Goal: Task Accomplishment & Management: Use online tool/utility

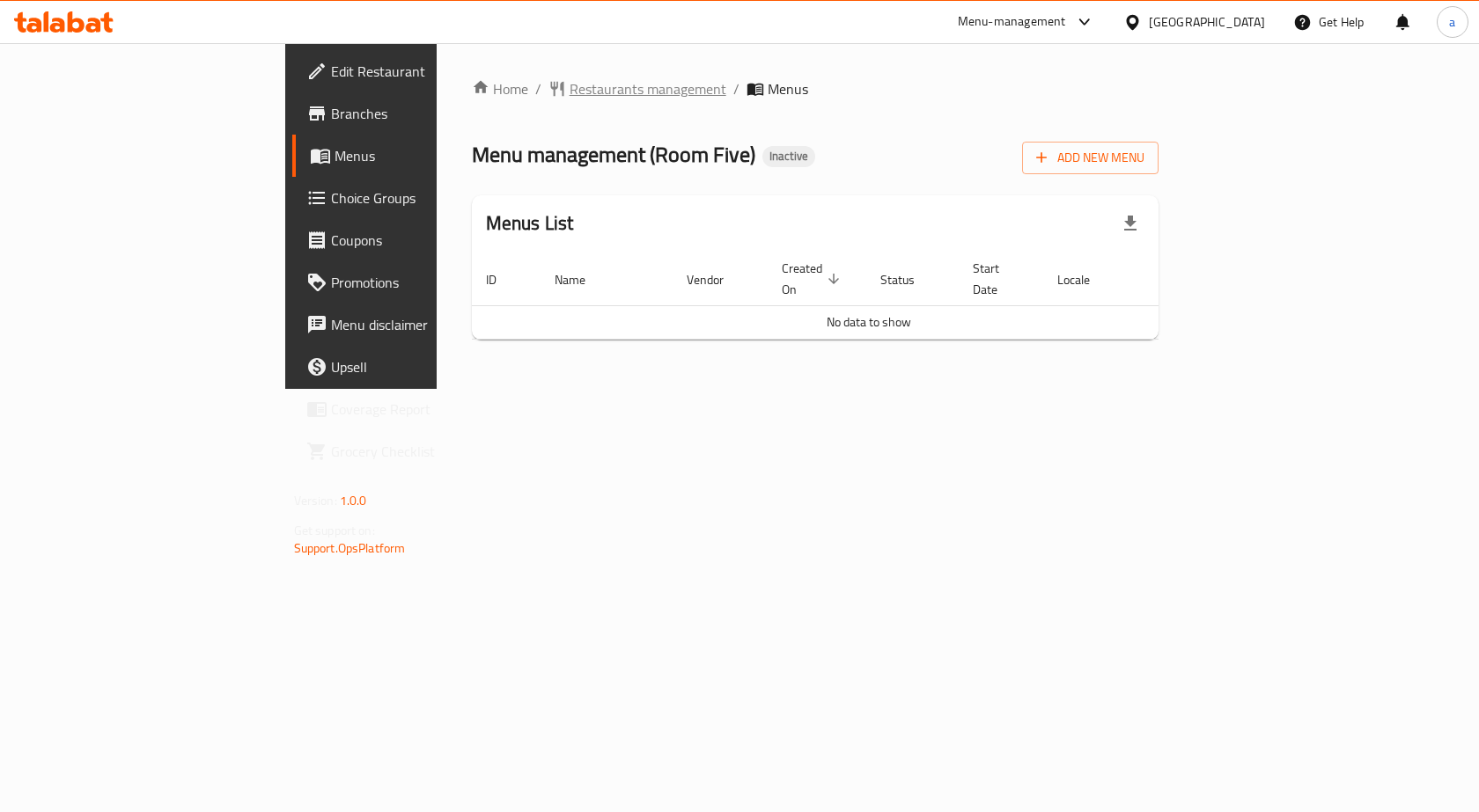
click at [570, 87] on span "Restaurants management" at bounding box center [648, 89] width 157 height 21
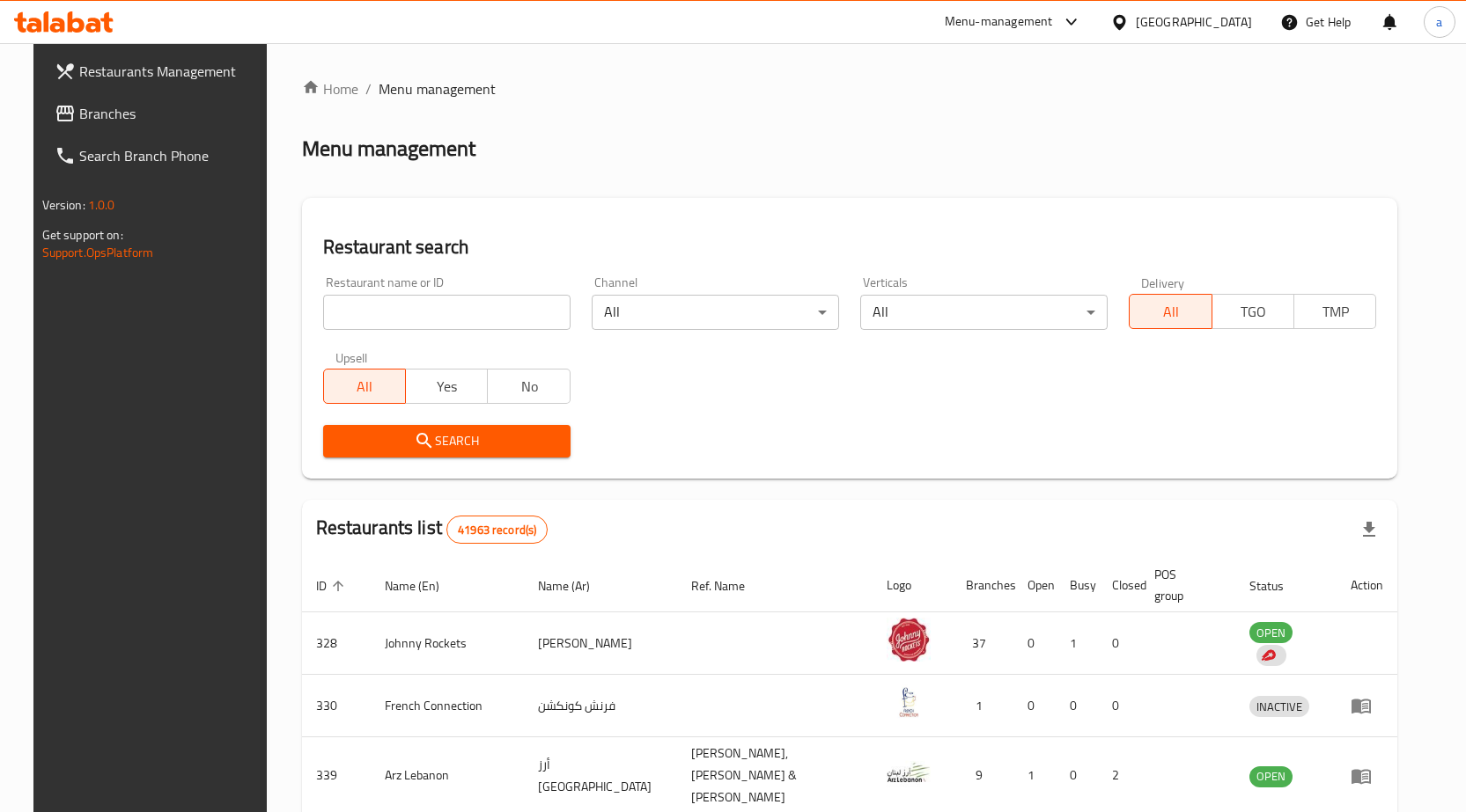
click at [1139, 29] on div "United Arab Emirates" at bounding box center [1193, 22] width 116 height 20
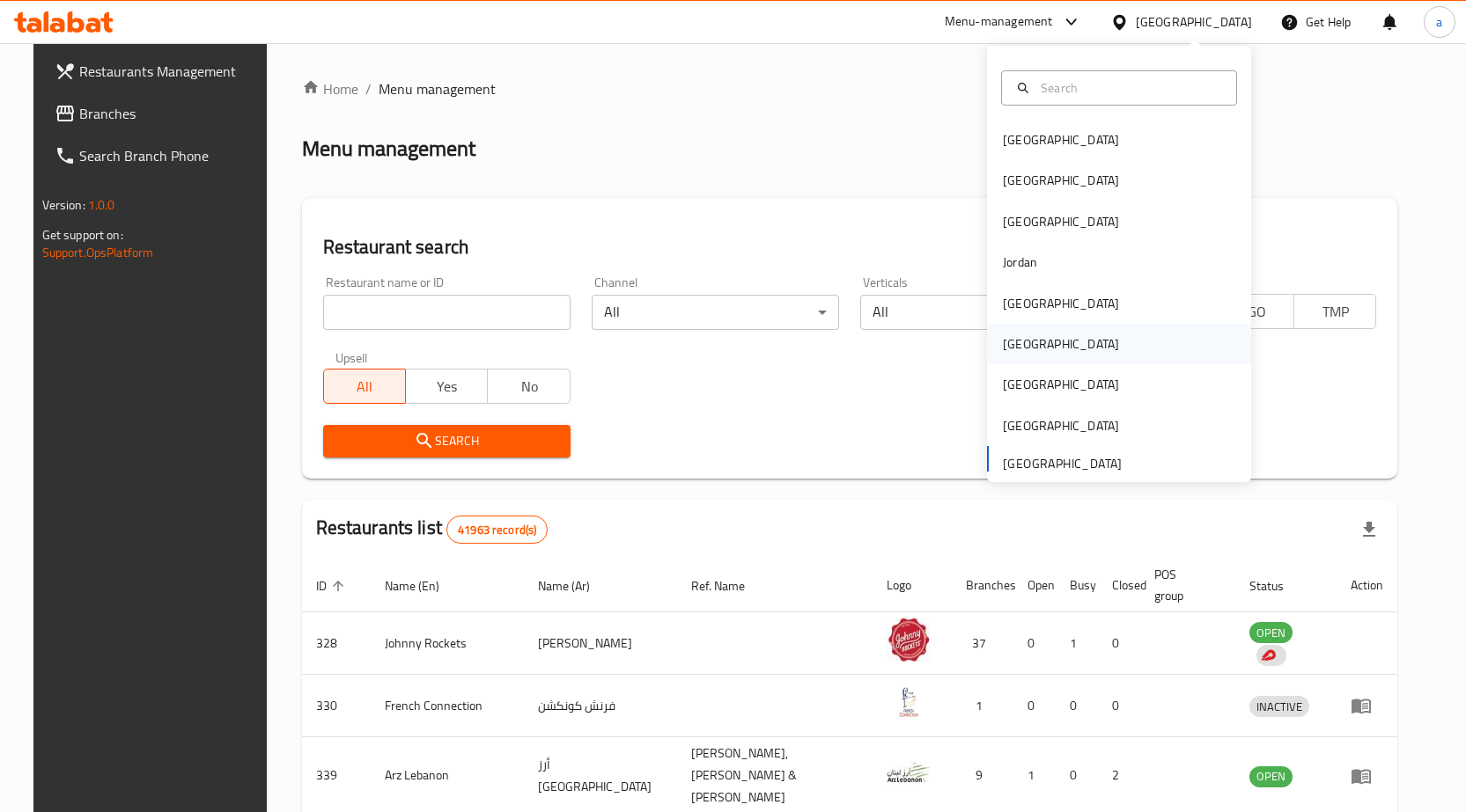
click at [1012, 339] on div "[GEOGRAPHIC_DATA]" at bounding box center [1061, 344] width 116 height 20
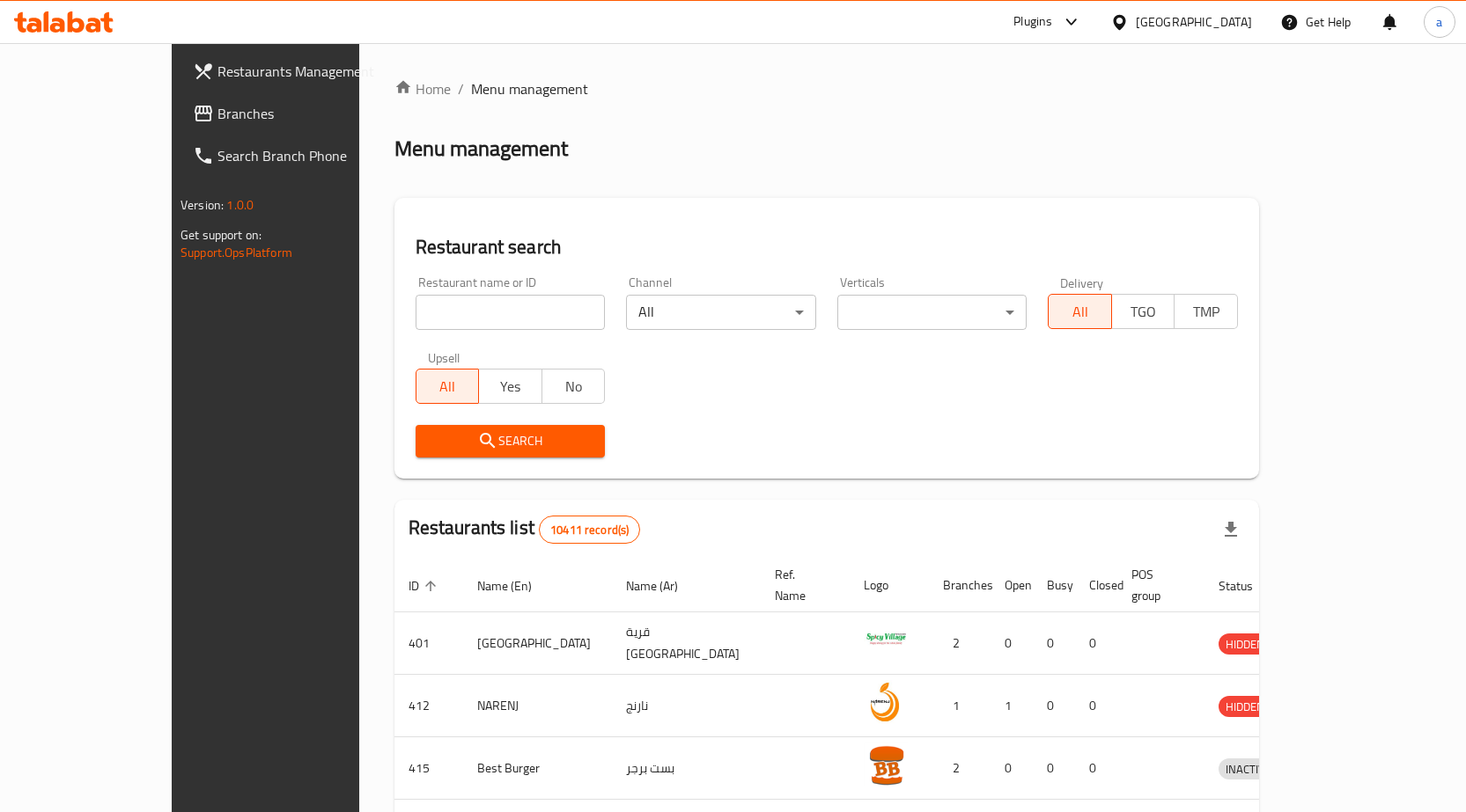
click at [217, 110] on span "Branches" at bounding box center [310, 113] width 185 height 21
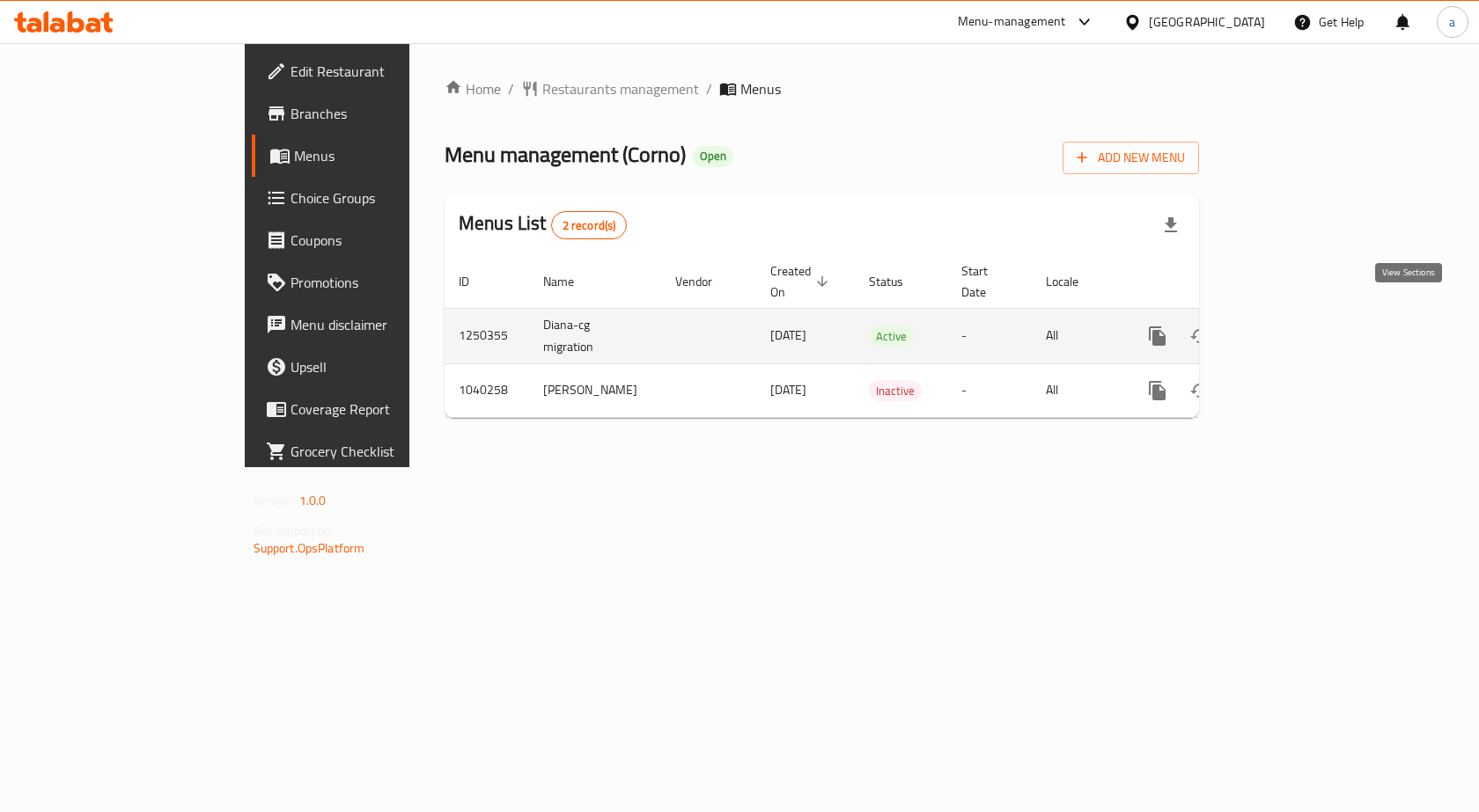
click at [1305, 315] on link "enhanced table" at bounding box center [1284, 336] width 42 height 42
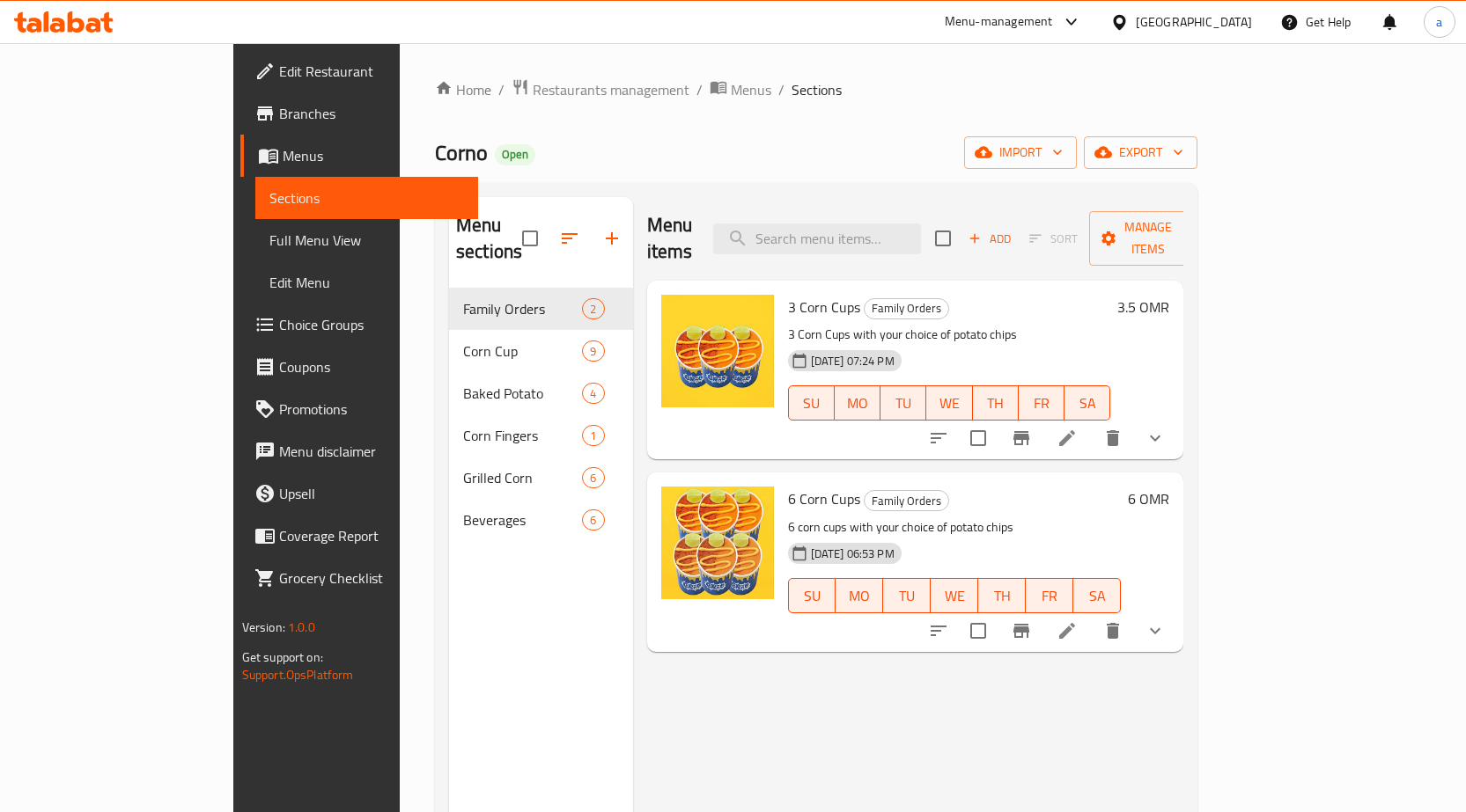
click at [269, 195] on span "Sections" at bounding box center [366, 198] width 195 height 21
click at [279, 109] on span "Branches" at bounding box center [371, 113] width 185 height 21
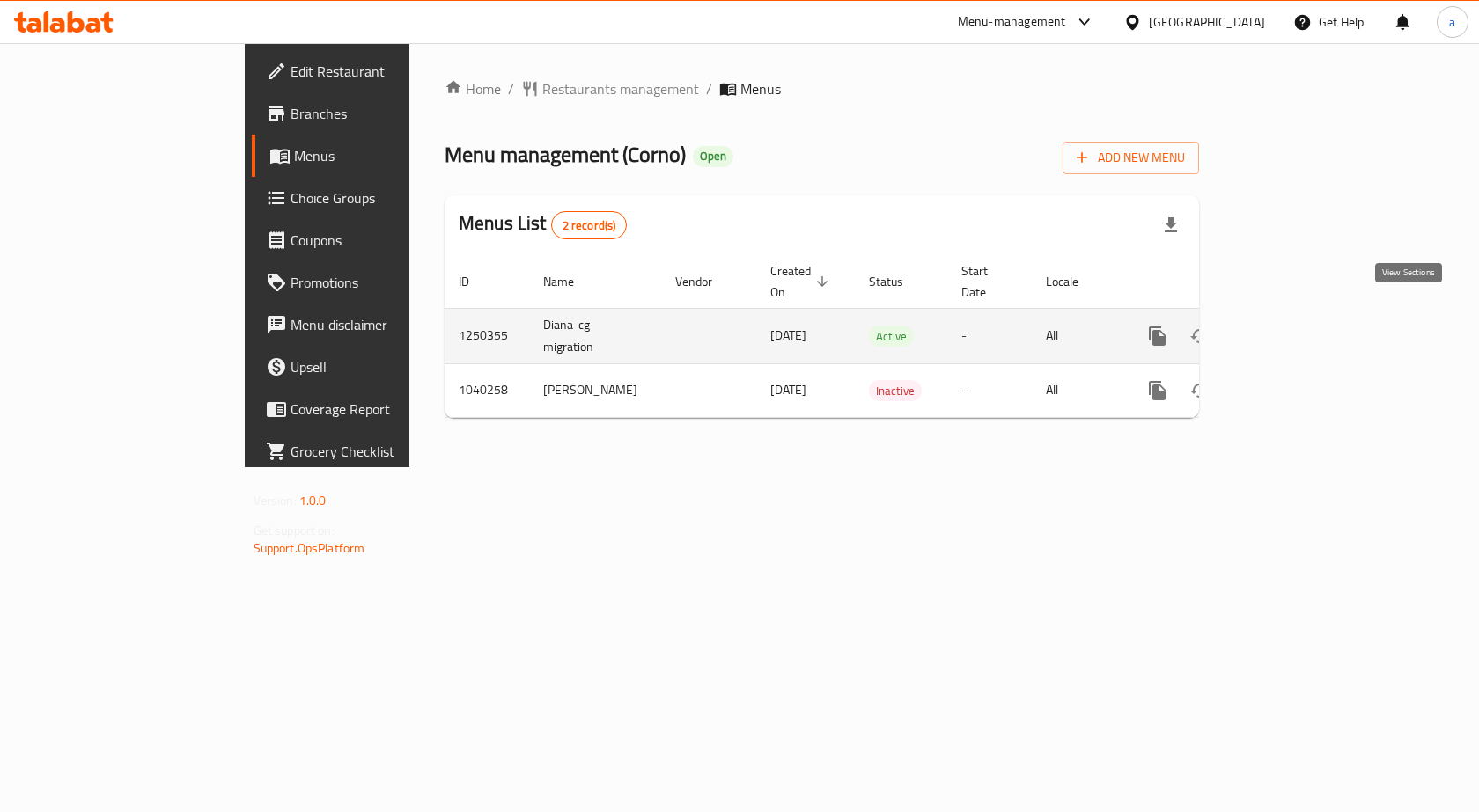
click at [1295, 326] on icon "enhanced table" at bounding box center [1284, 336] width 21 height 21
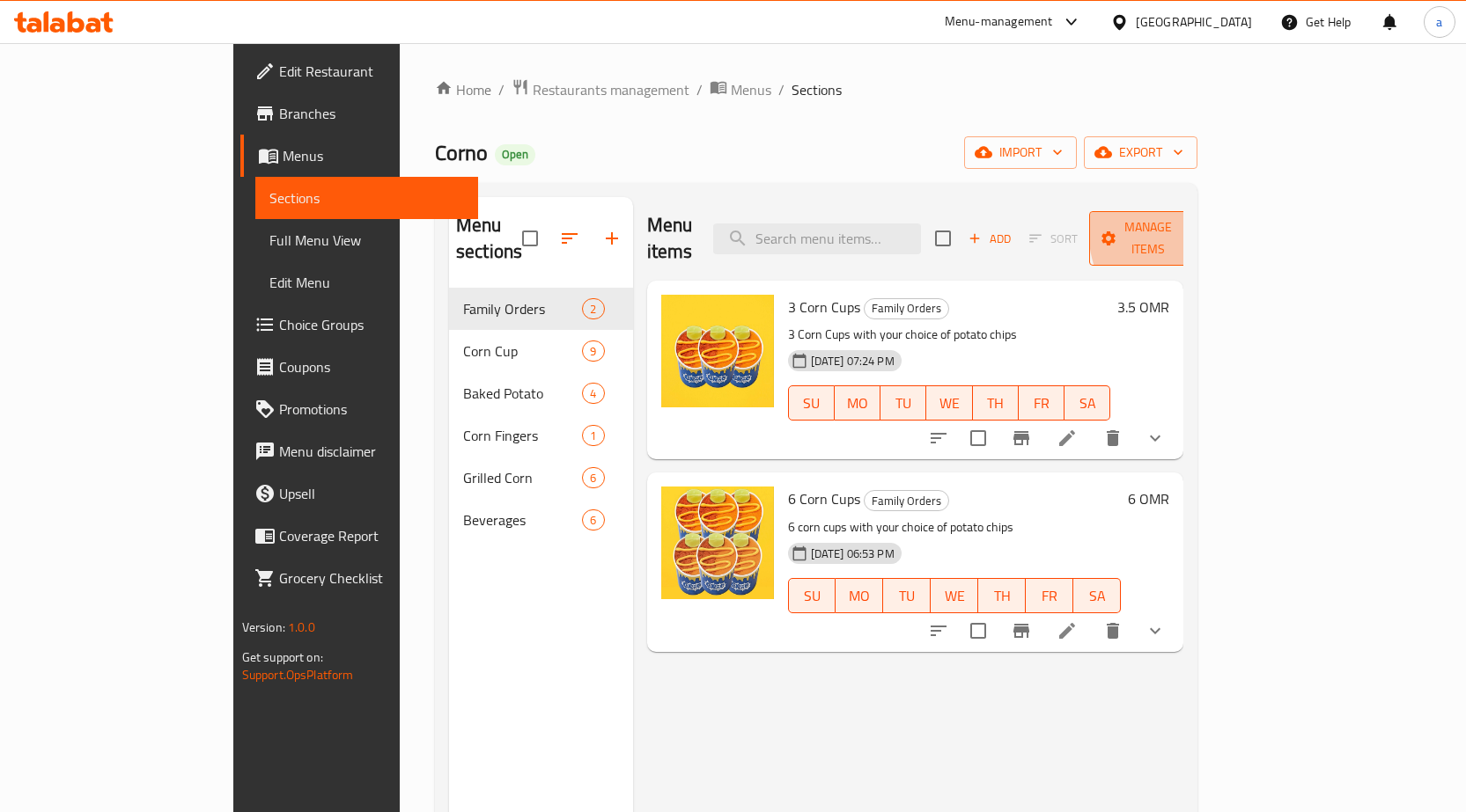
click at [1197, 229] on icon "button" at bounding box center [1187, 238] width 18 height 18
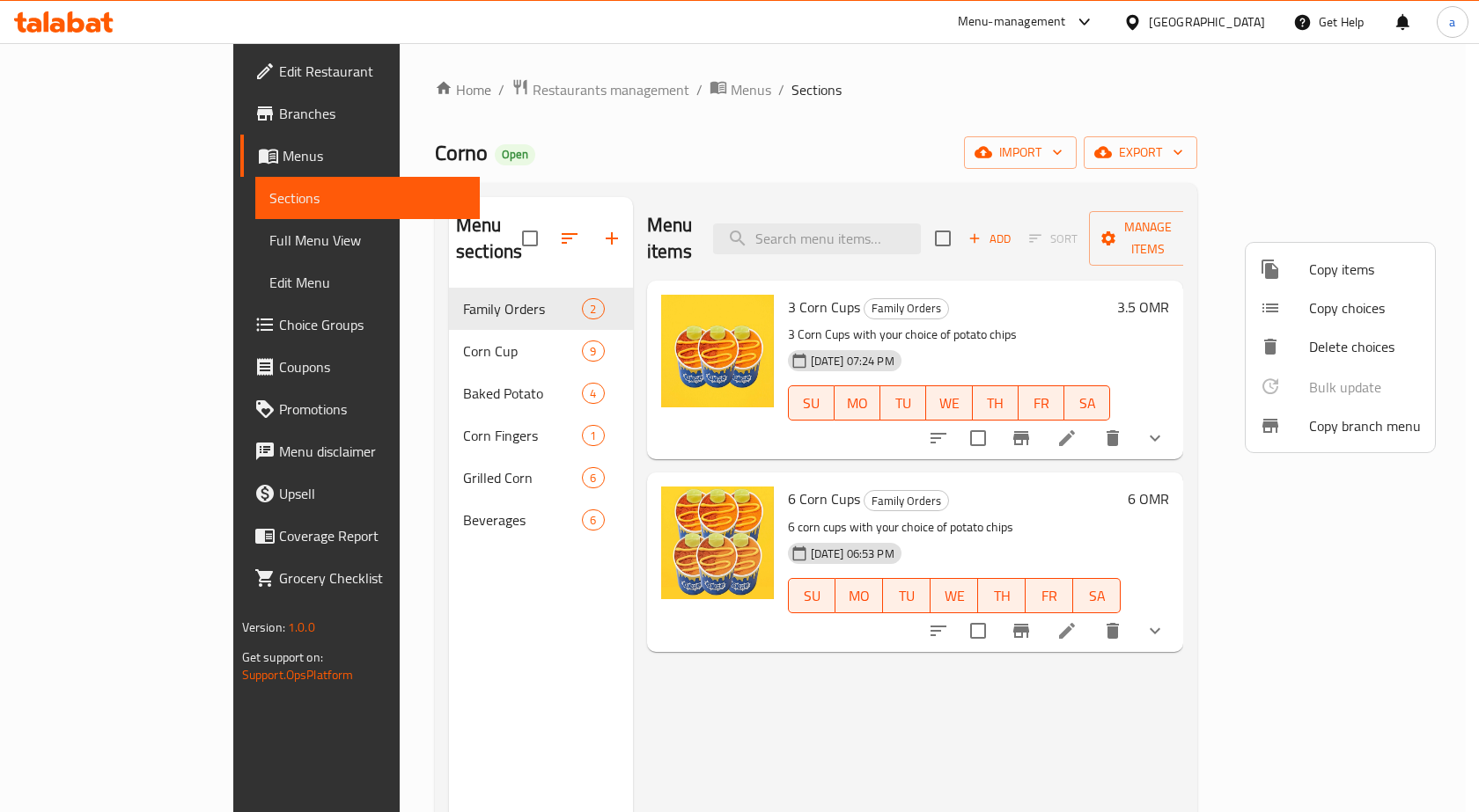
click at [1297, 427] on div at bounding box center [1284, 426] width 49 height 21
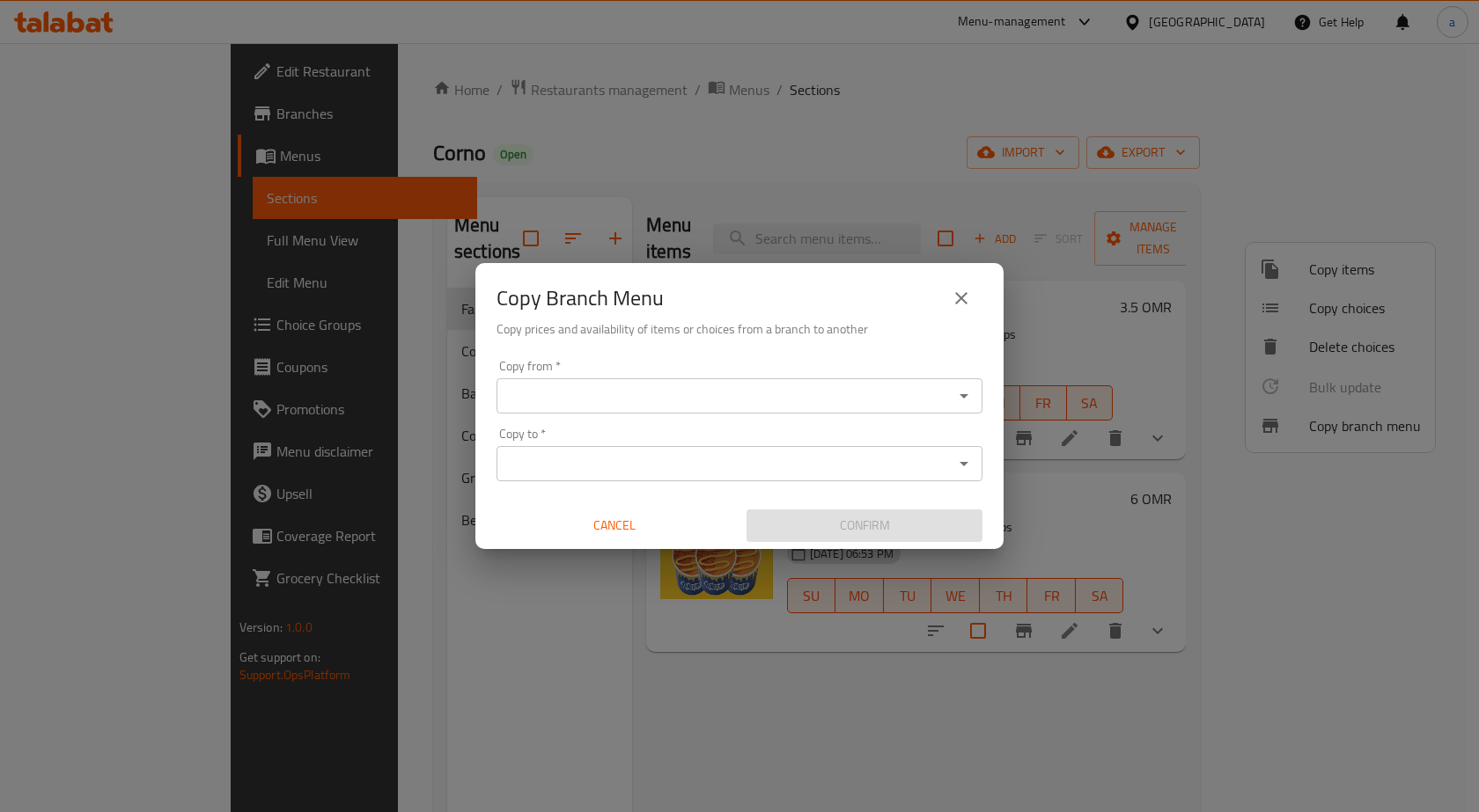
click at [654, 390] on input "Copy from   *" at bounding box center [724, 396] width 447 height 25
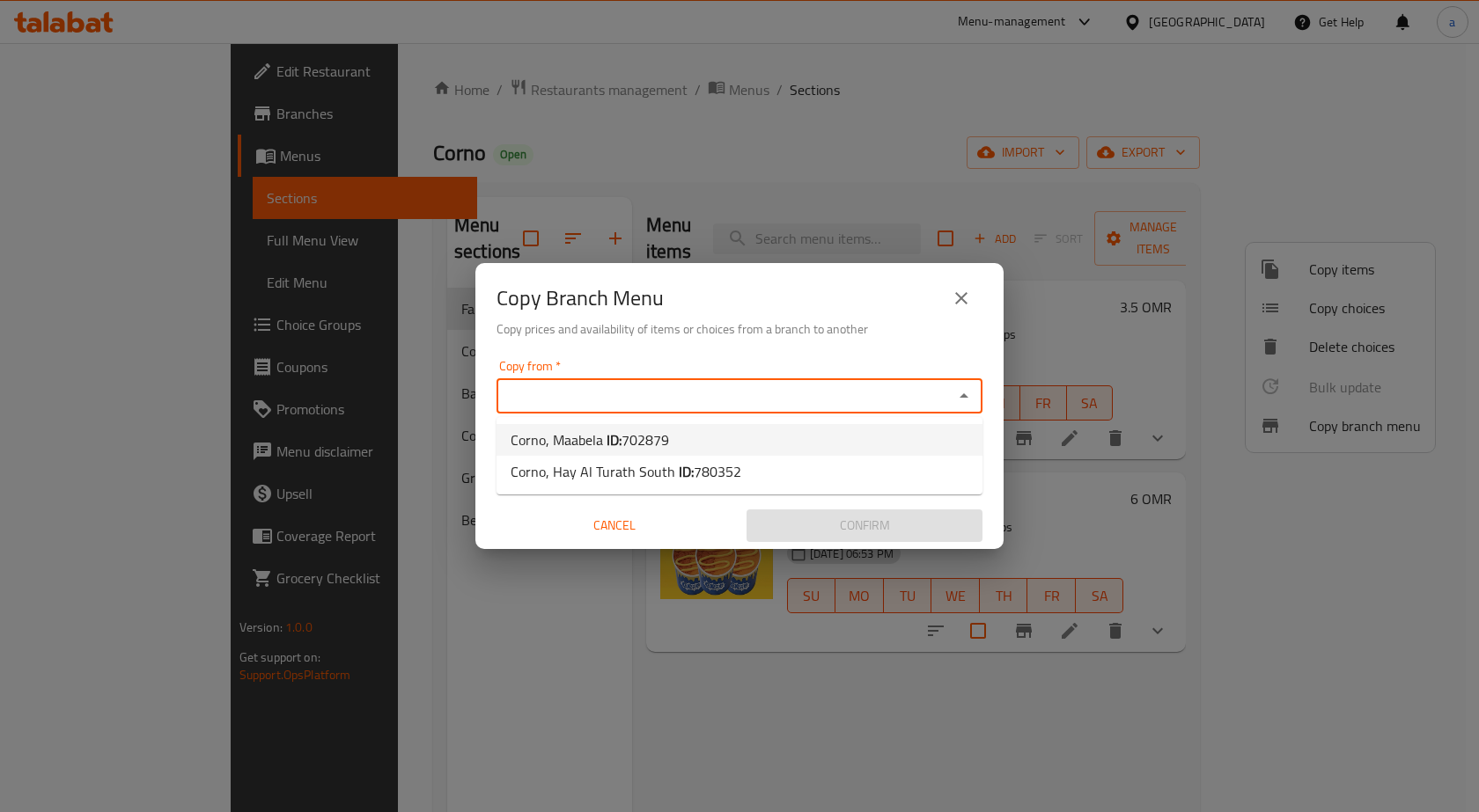
click at [678, 438] on li "Corno, Maabela ID: 702879" at bounding box center [740, 440] width 485 height 32
type input "Corno, Maabela"
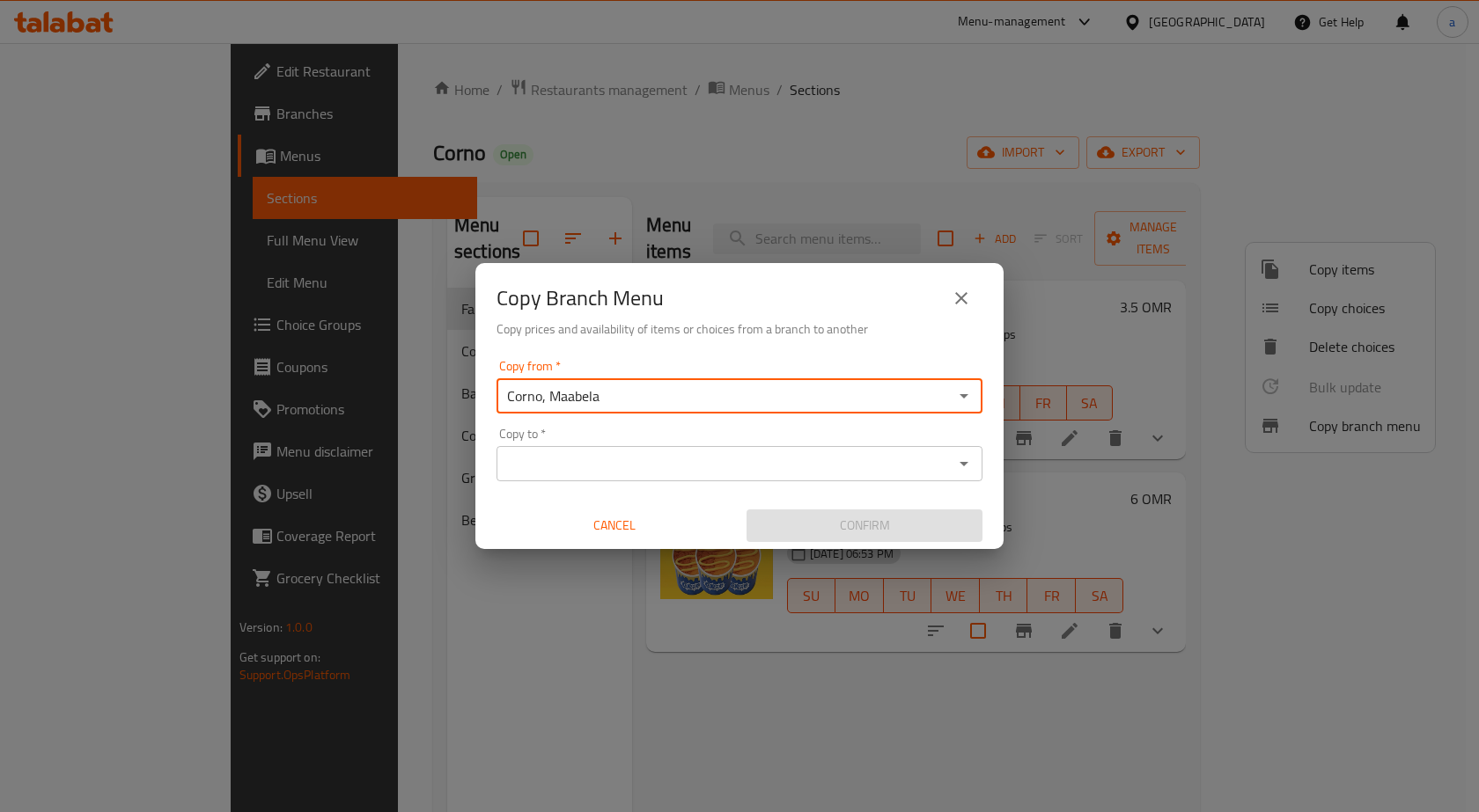
click at [699, 469] on input "Copy to   *" at bounding box center [724, 464] width 447 height 25
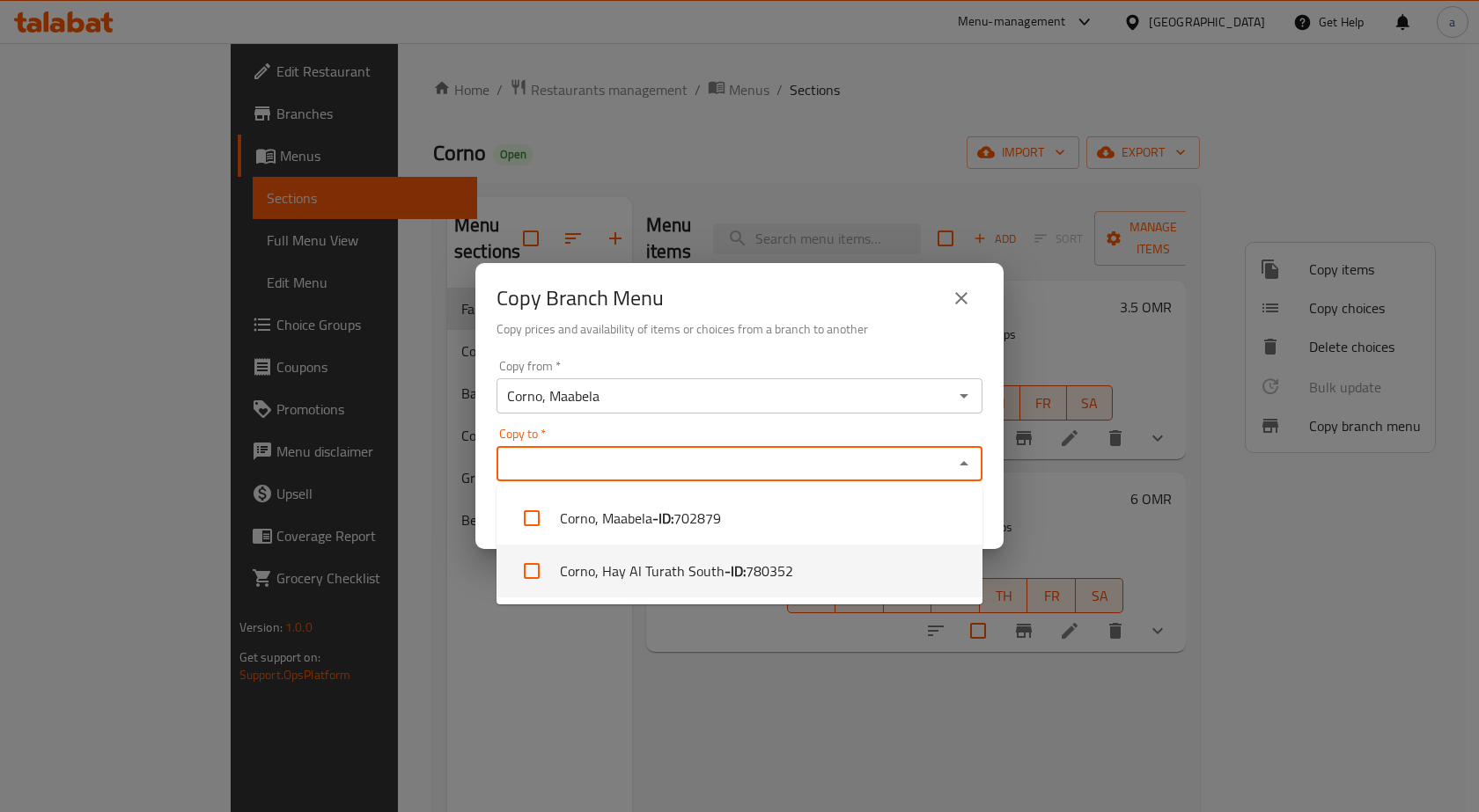
click at [718, 591] on li "Corno, Hay Al Turath South - ID: 780352" at bounding box center [740, 571] width 485 height 53
checkbox input "true"
click at [763, 645] on div "Copy Branch Menu Copy prices and availability of items or choices from a branch…" at bounding box center [740, 406] width 1479 height 812
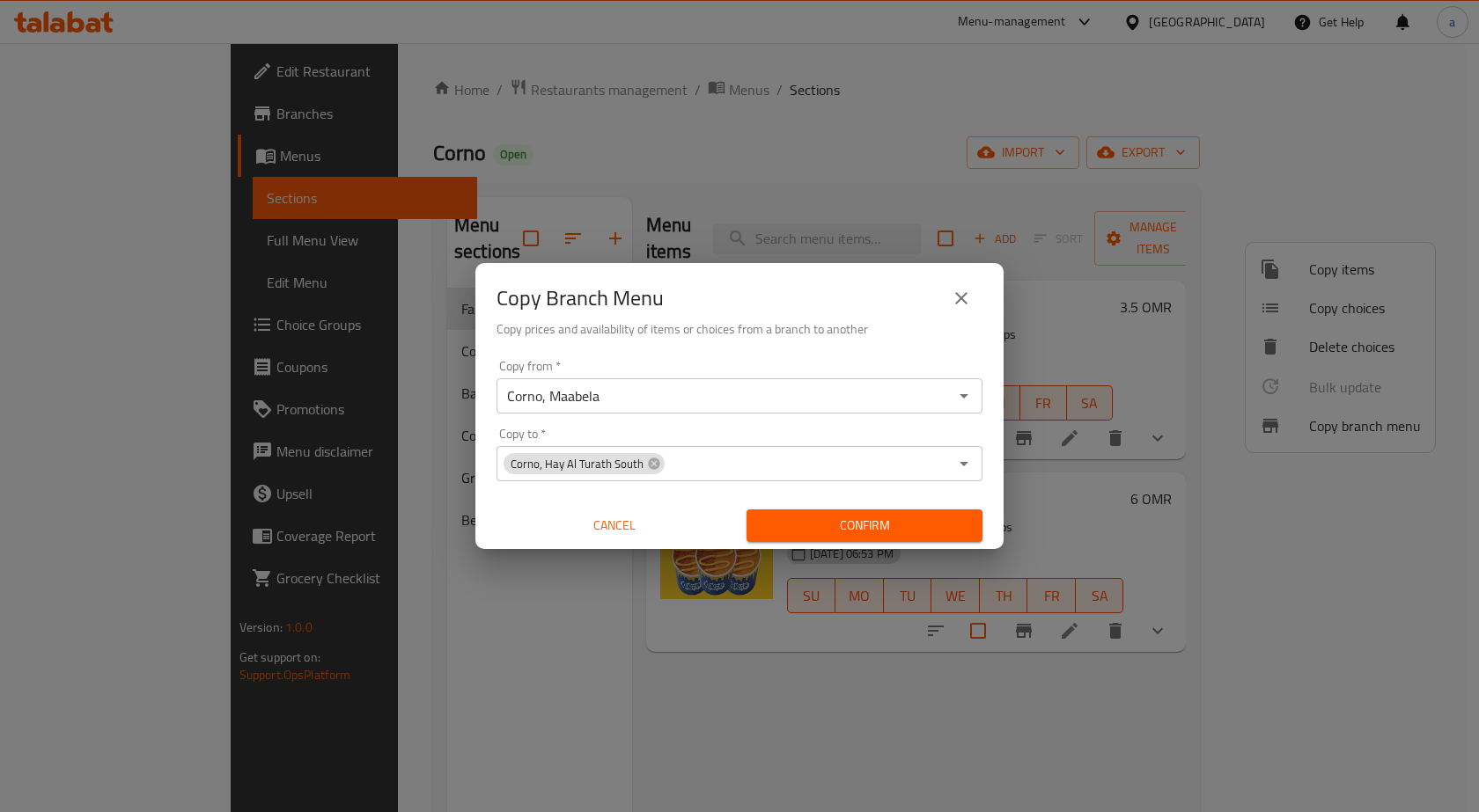
click at [840, 542] on div "Confirm" at bounding box center [864, 525] width 250 height 46
click at [852, 517] on span "Confirm" at bounding box center [864, 525] width 208 height 22
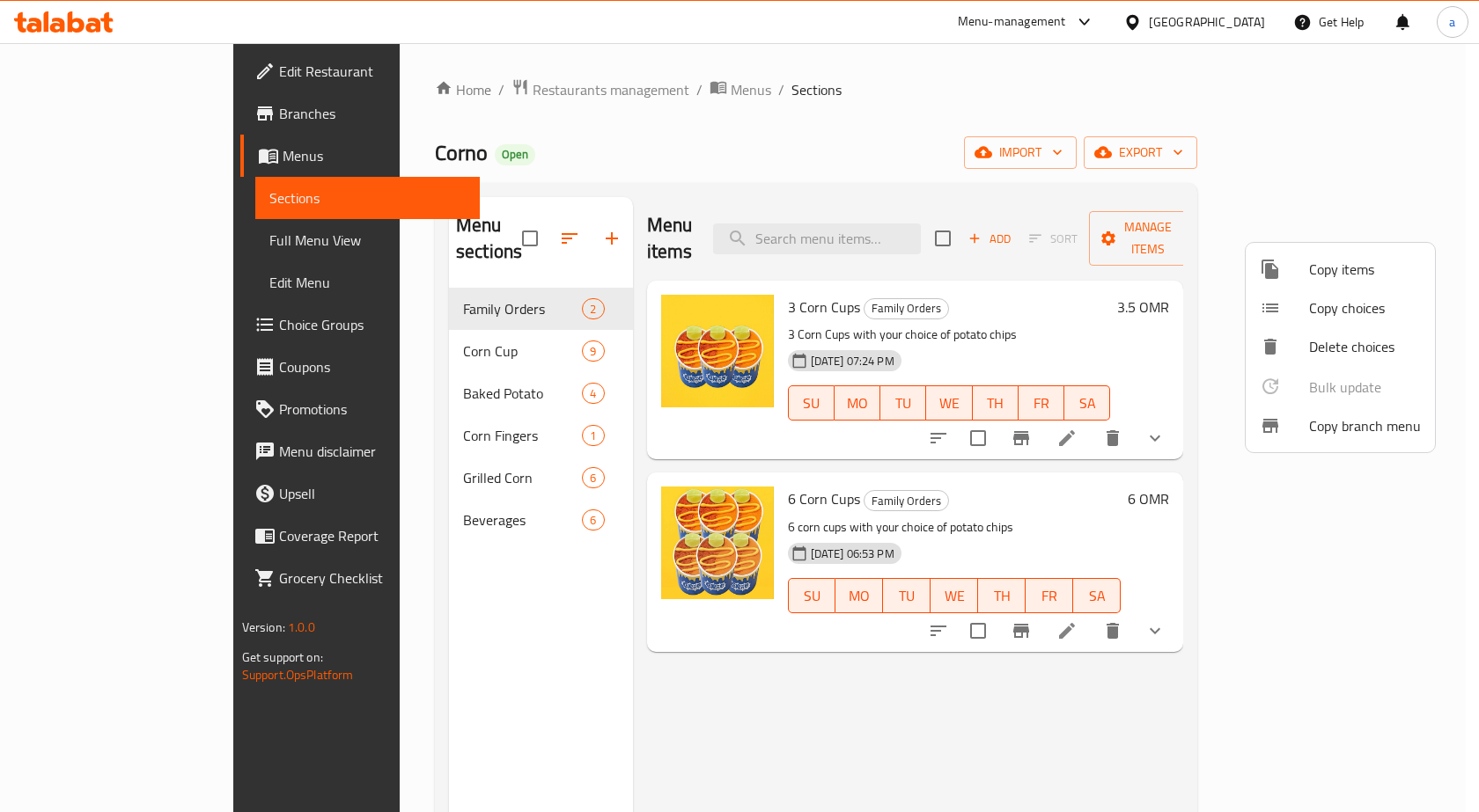
click at [175, 134] on div at bounding box center [740, 406] width 1479 height 812
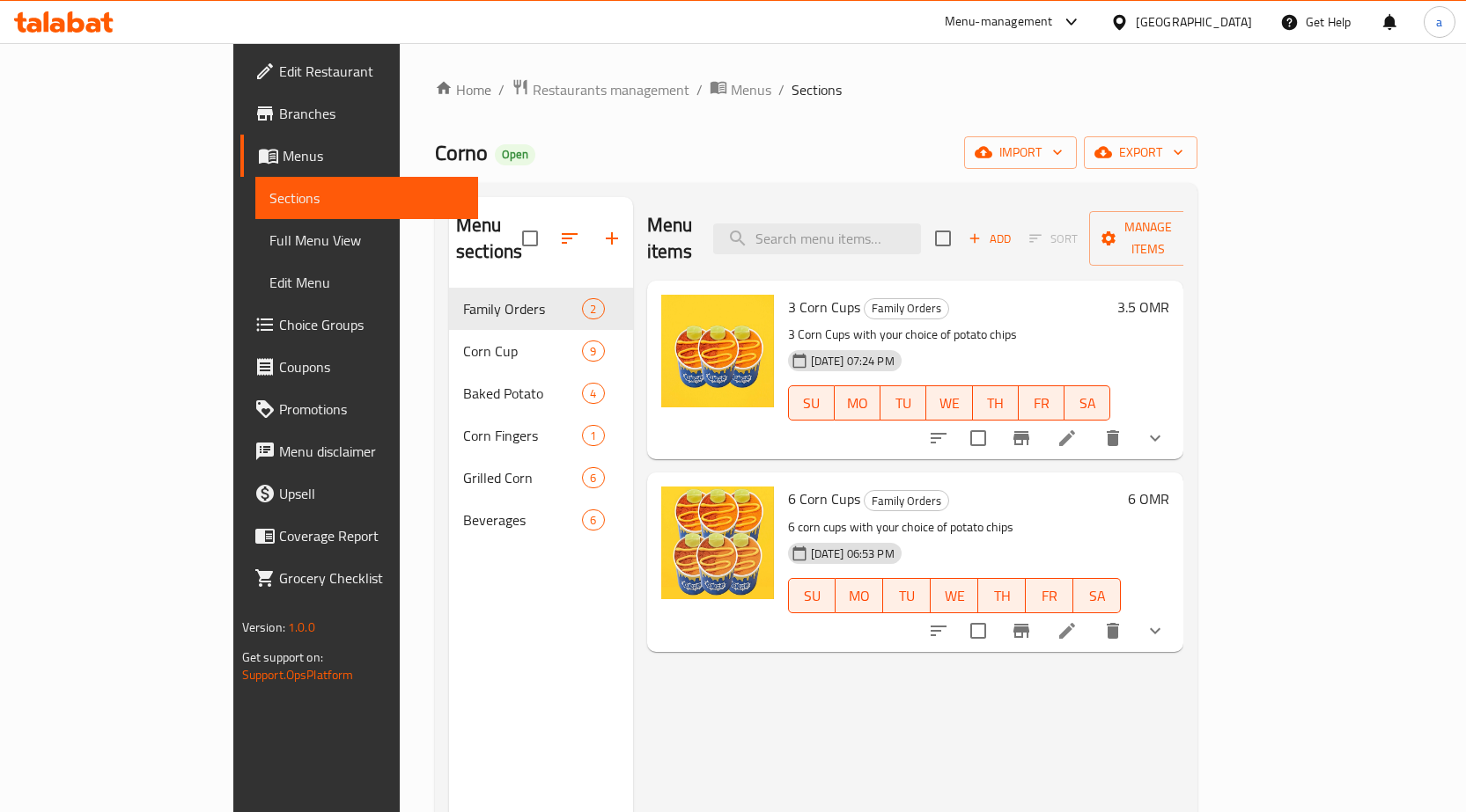
click at [279, 110] on span "Branches" at bounding box center [371, 113] width 185 height 21
